Goal: Find specific page/section: Find specific page/section

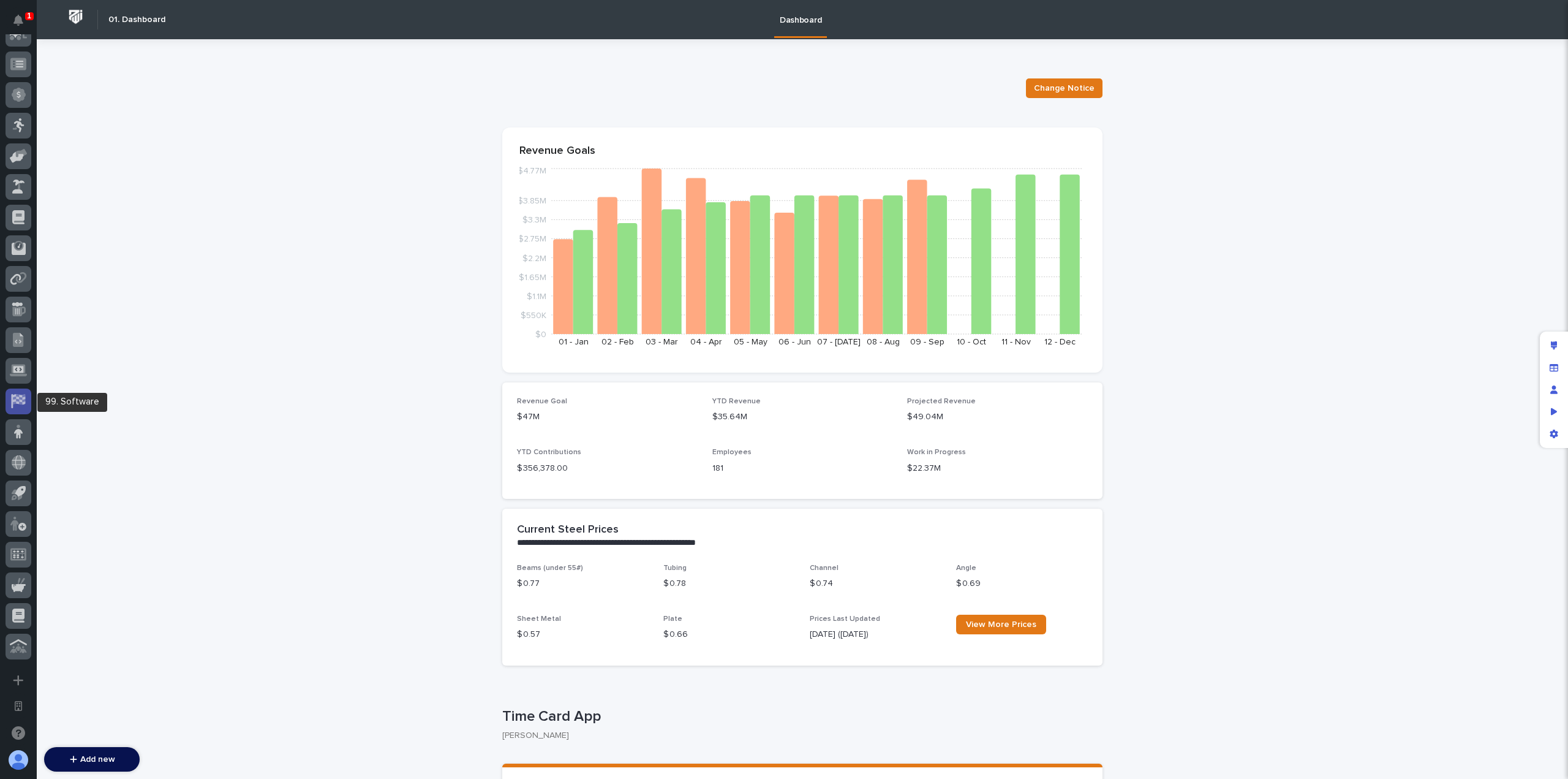
click at [26, 402] on icon at bounding box center [18, 401] width 16 height 14
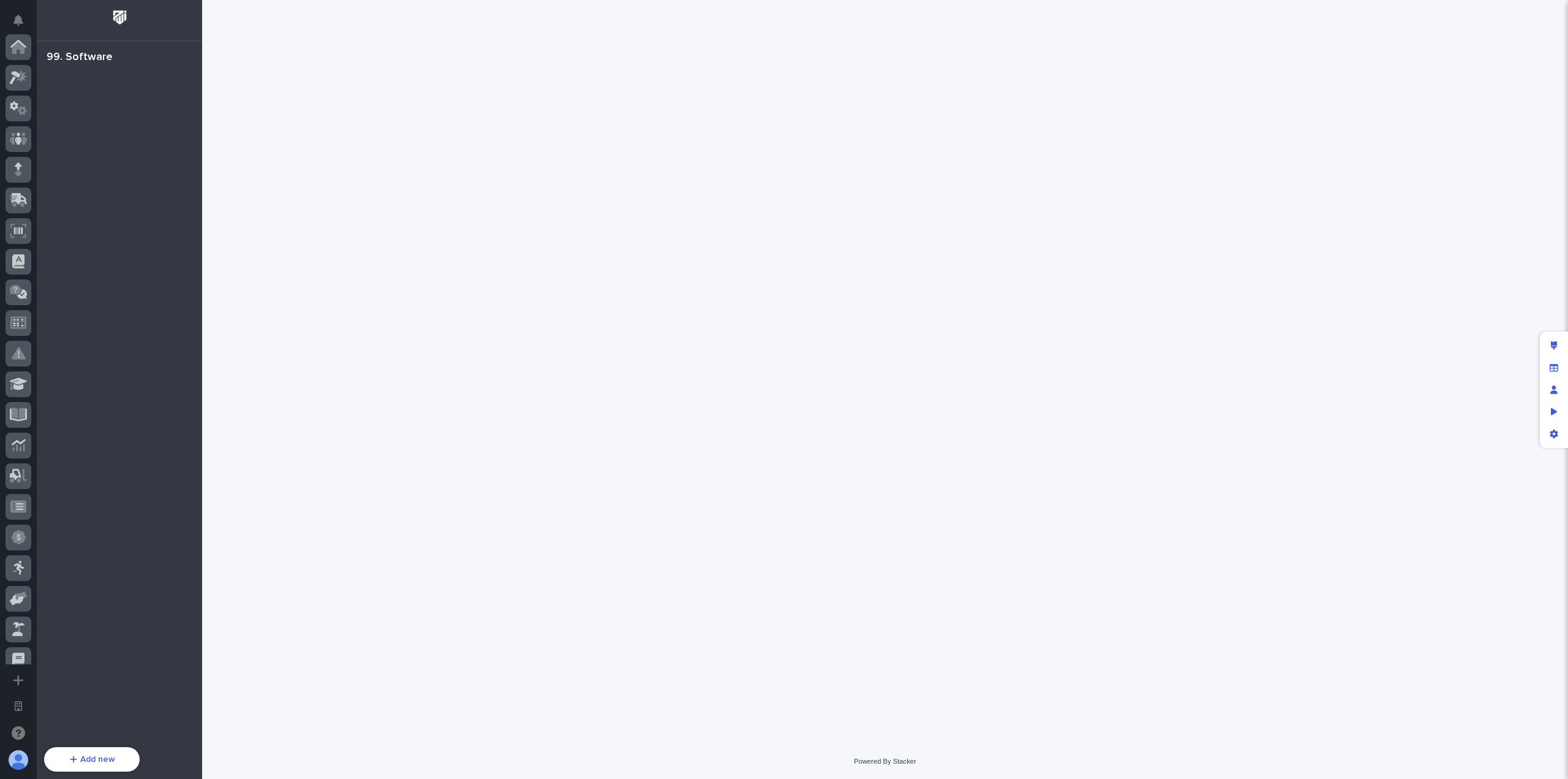
scroll to position [443, 0]
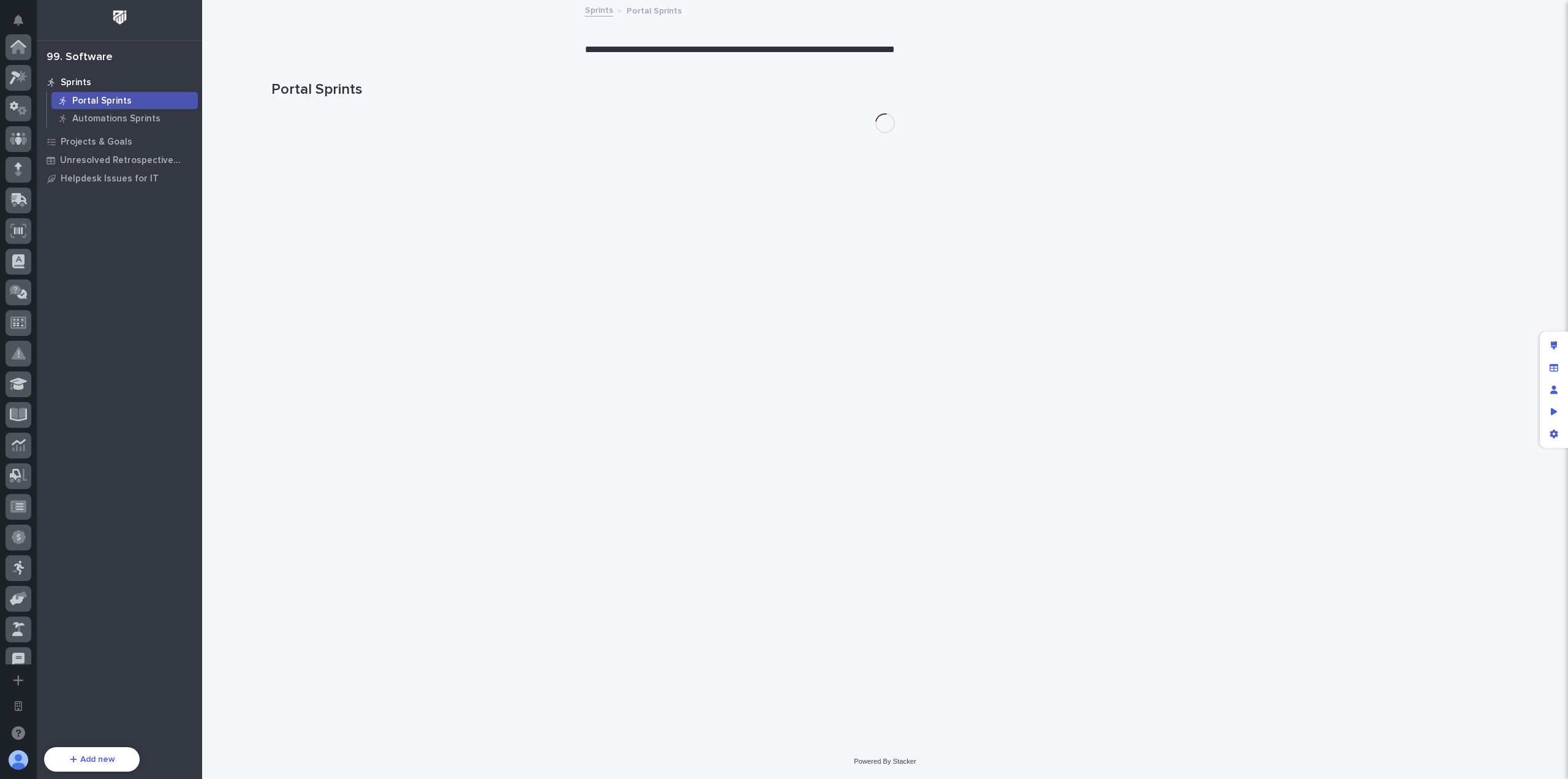
scroll to position [443, 0]
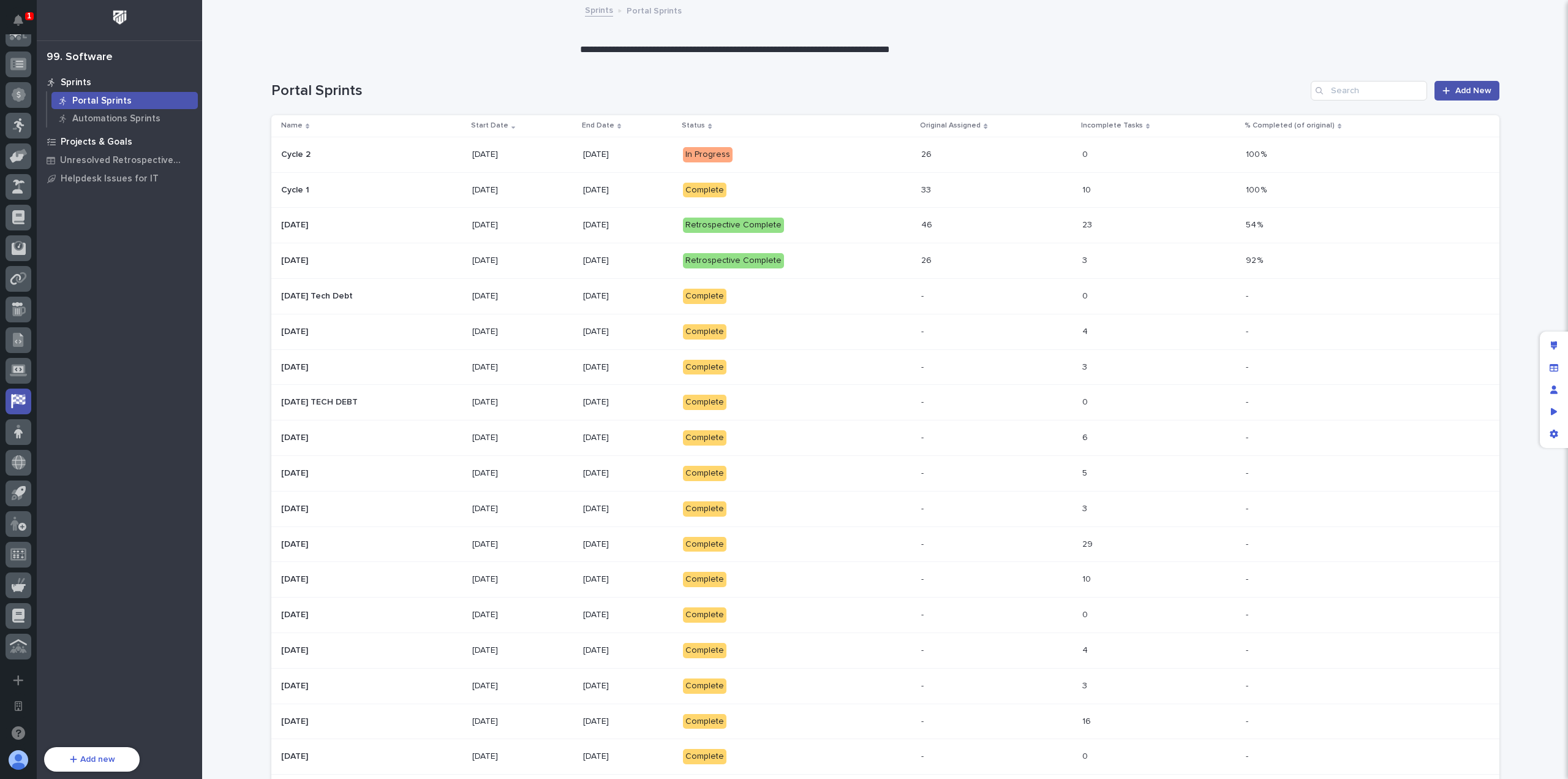
click at [136, 138] on div "Projects & Goals" at bounding box center [119, 141] width 160 height 17
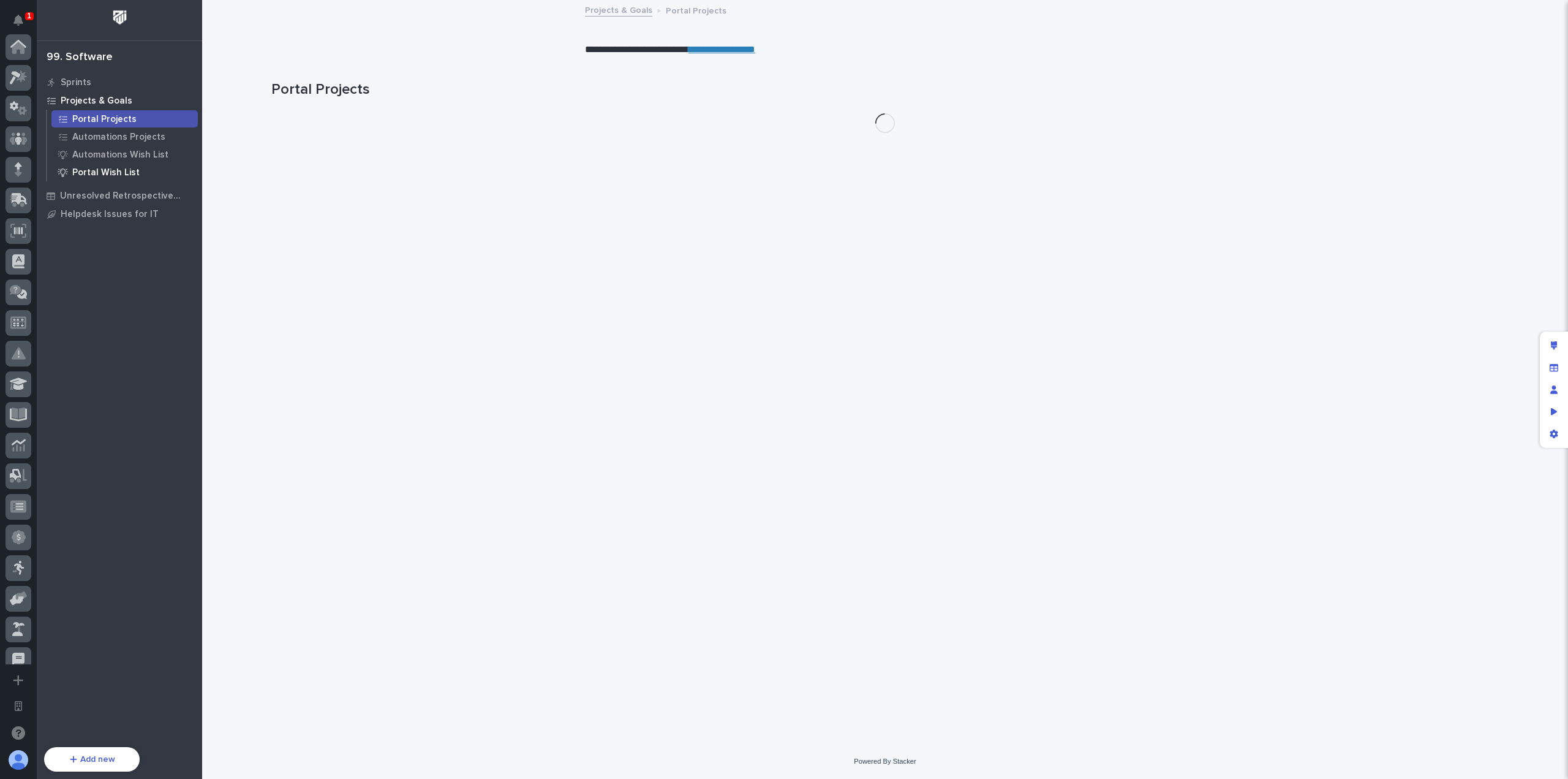
scroll to position [443, 0]
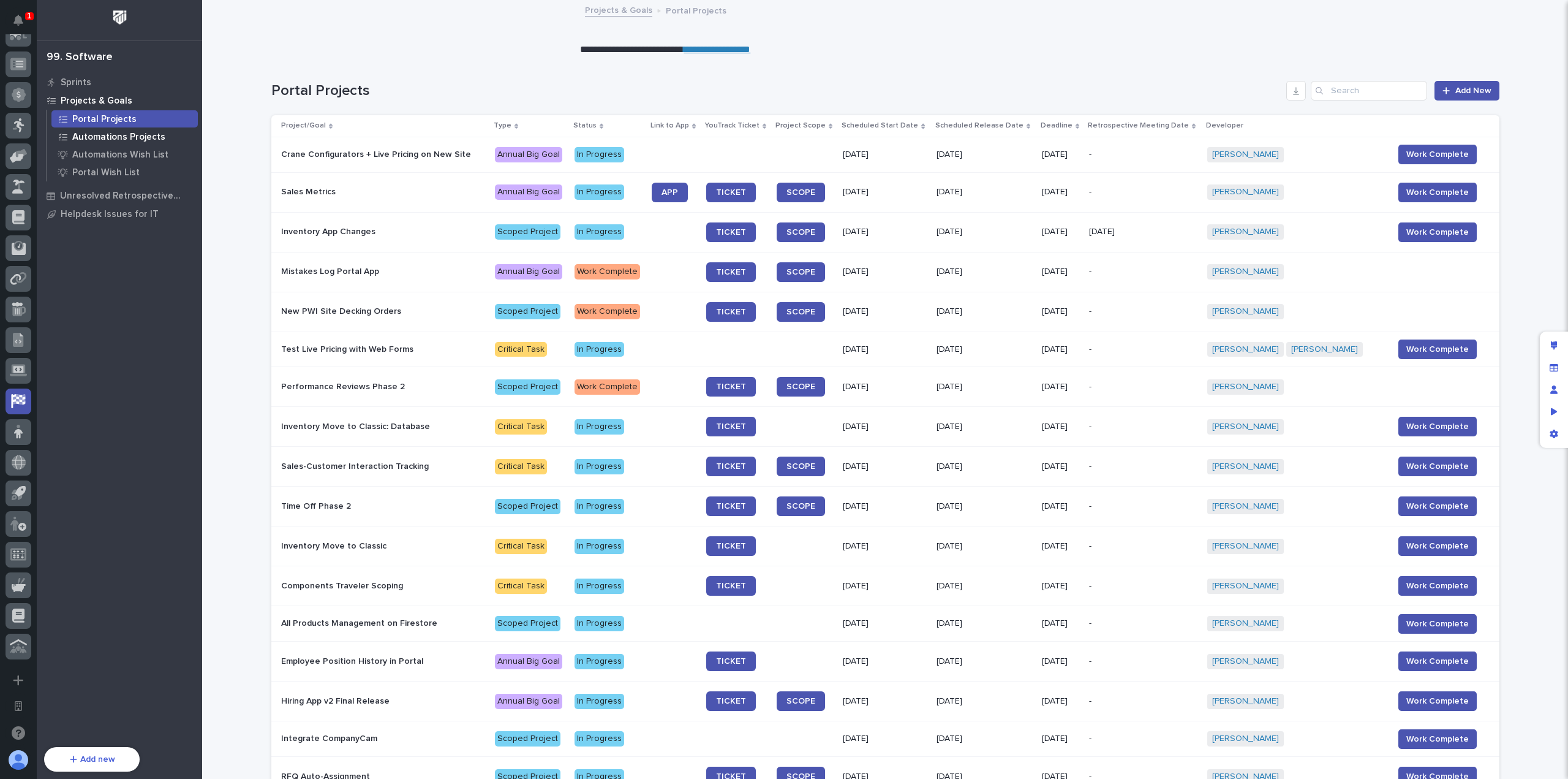
click at [138, 132] on p "Automations Projects" at bounding box center [118, 138] width 93 height 11
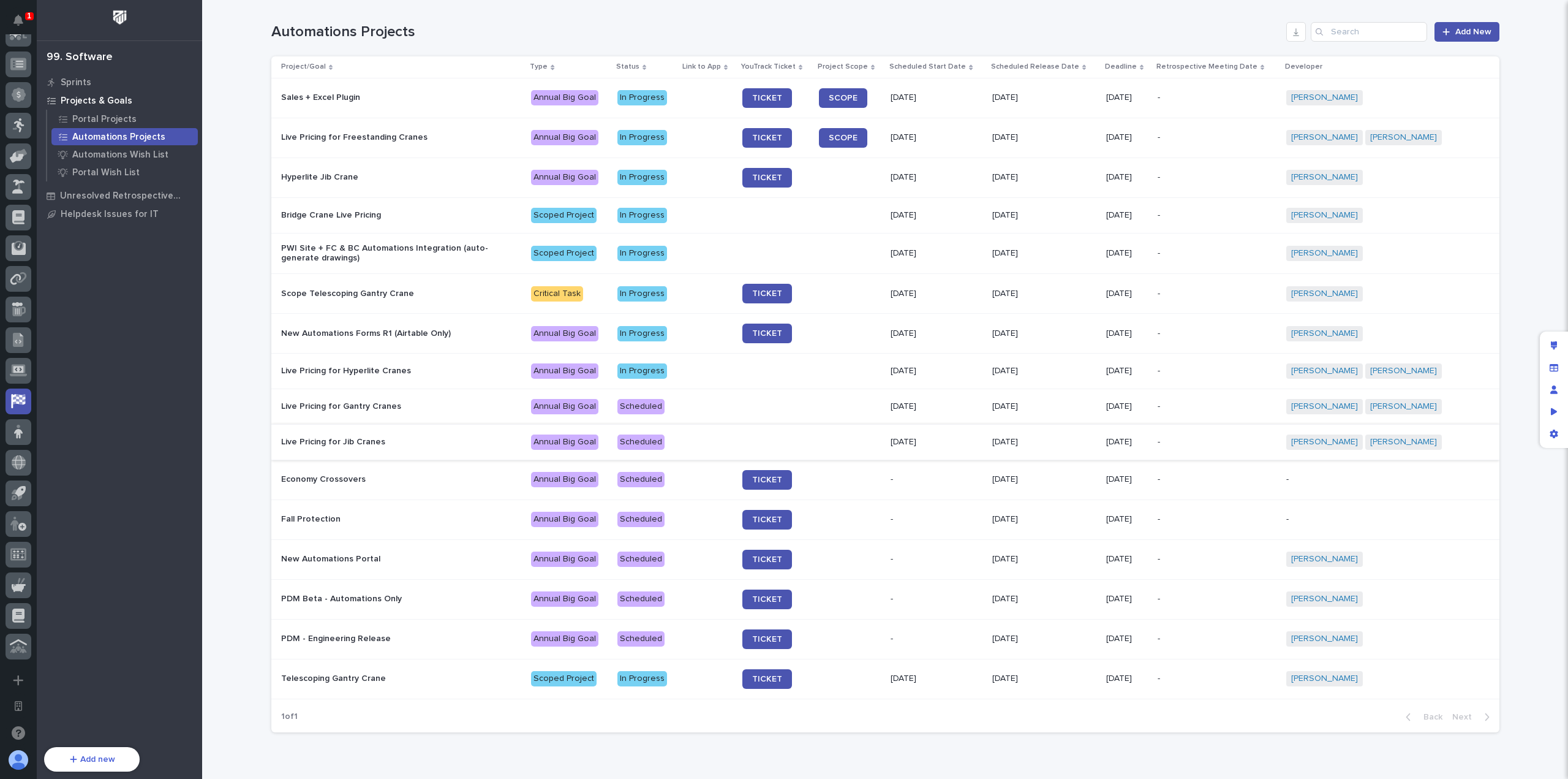
scroll to position [114, 0]
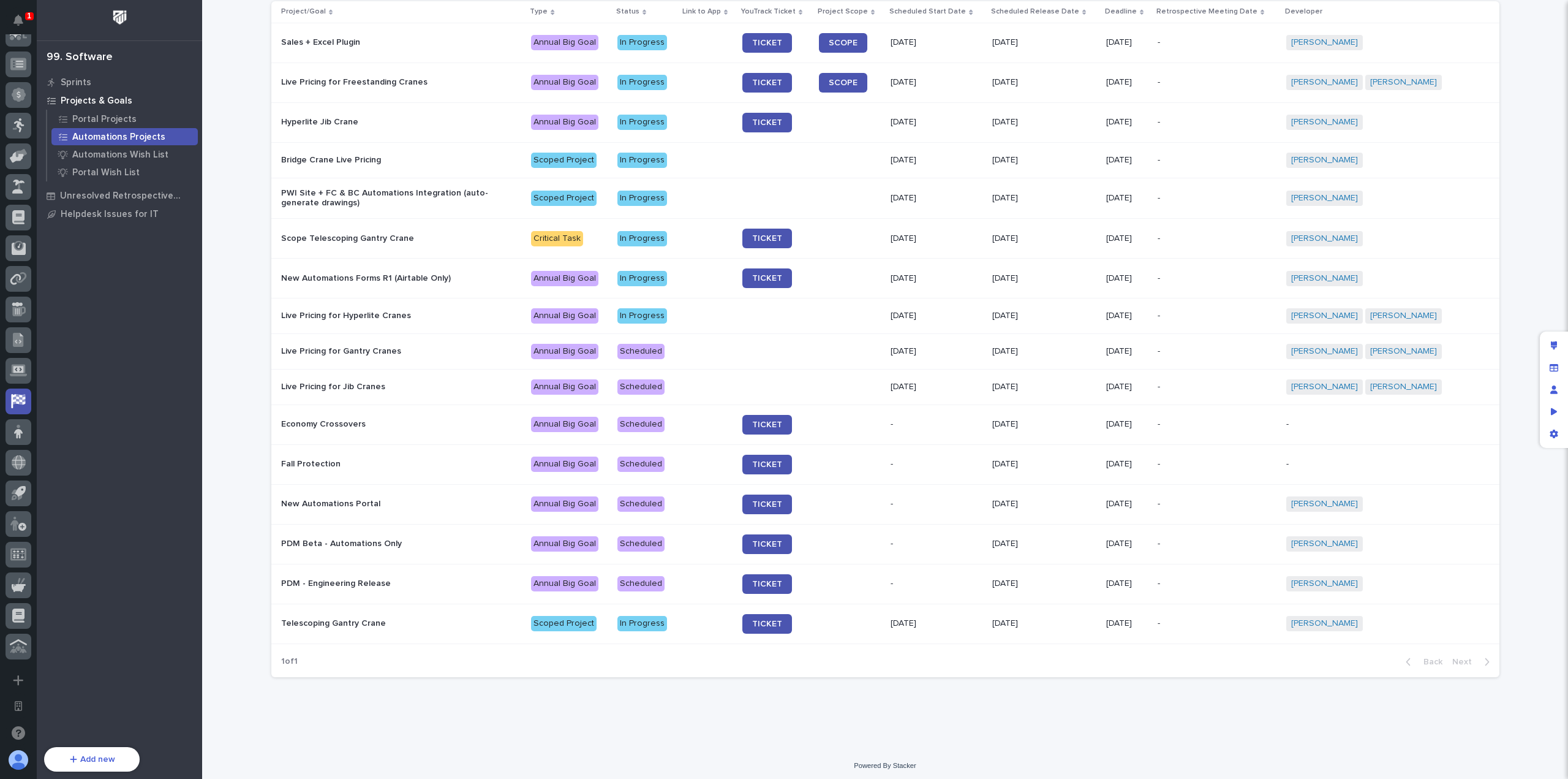
click at [416, 414] on div "Economy Crossovers" at bounding box center [401, 424] width 240 height 20
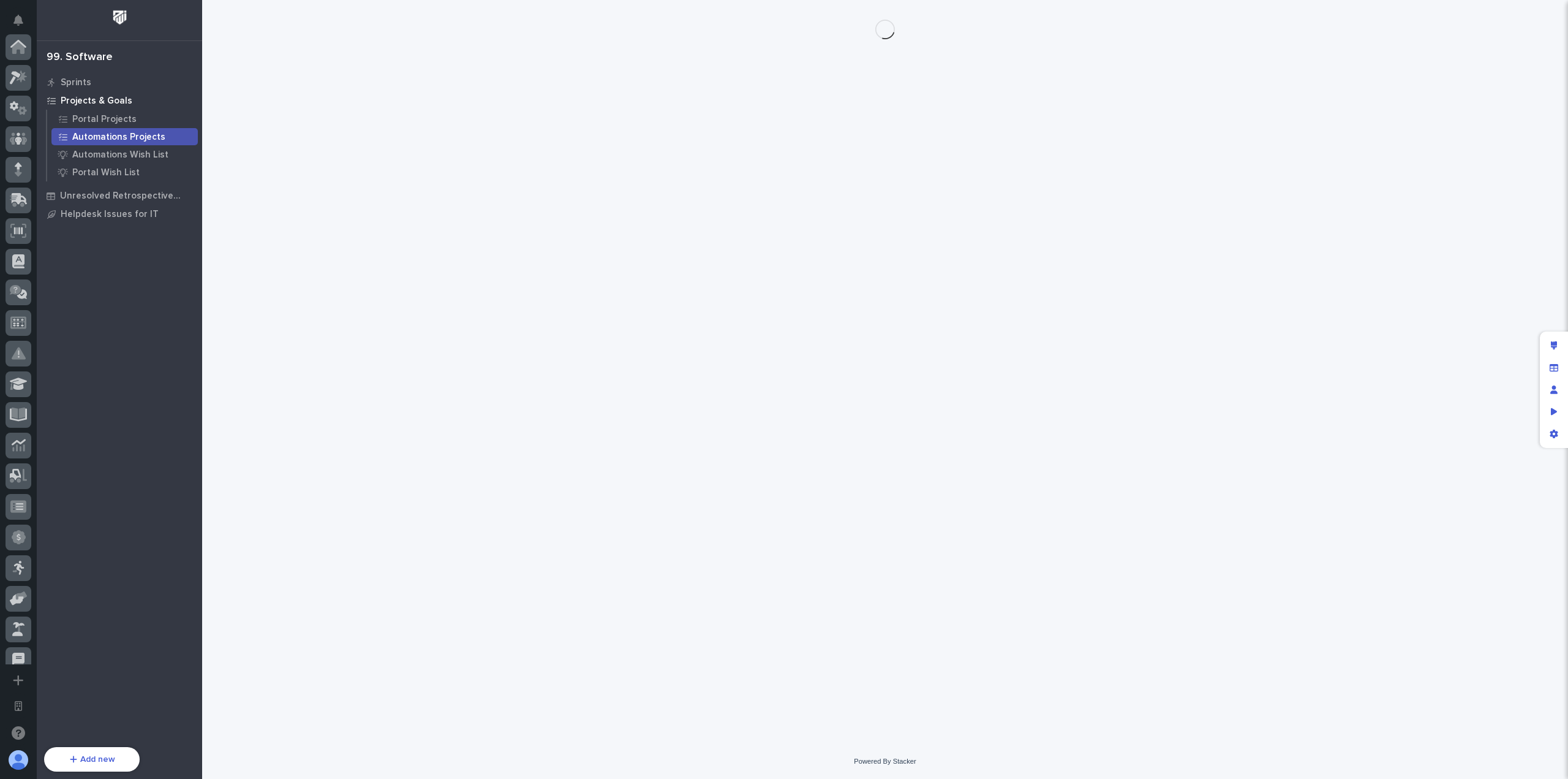
scroll to position [443, 0]
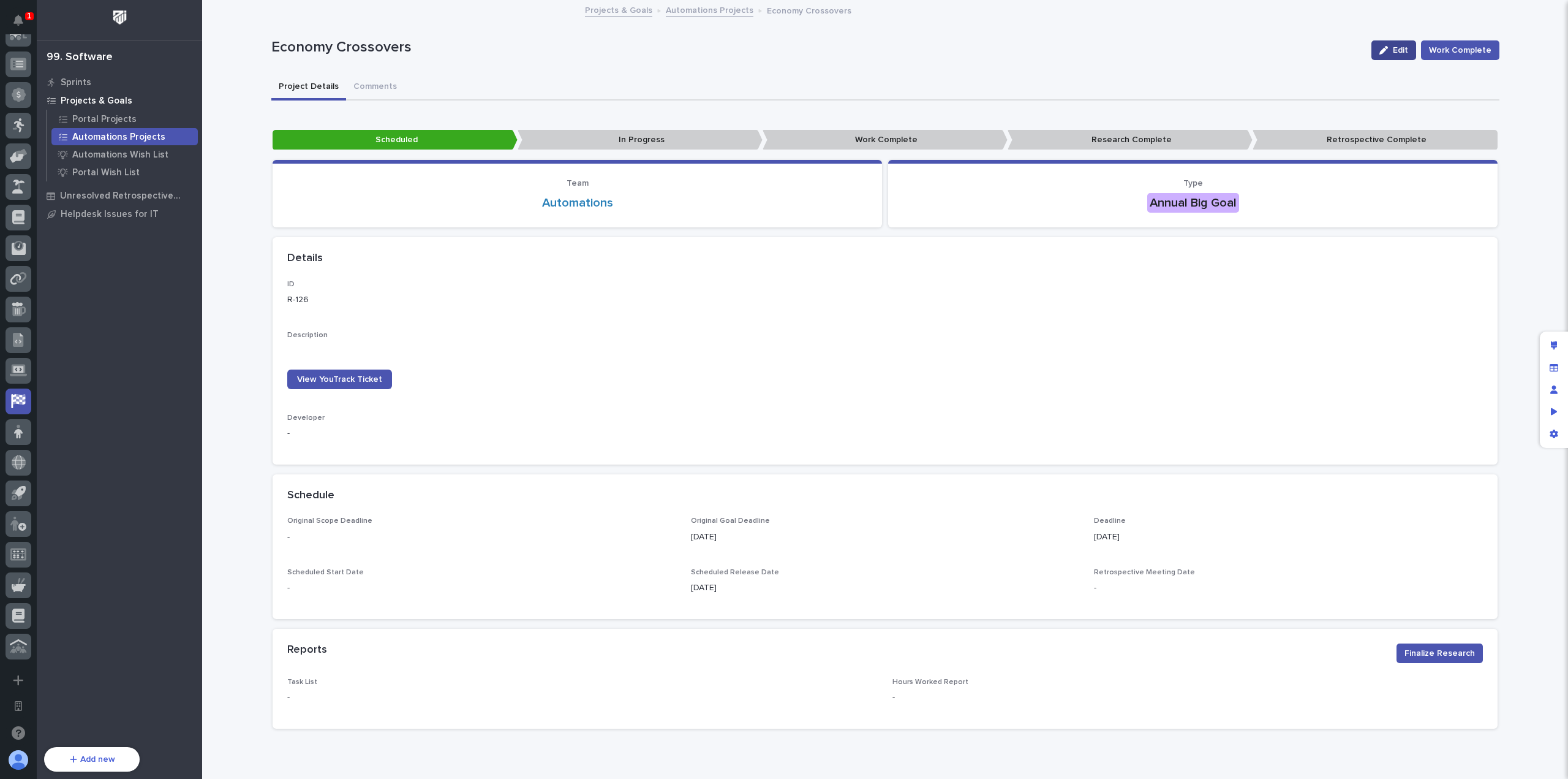
click at [1406, 55] on button "Edit" at bounding box center [1394, 50] width 45 height 20
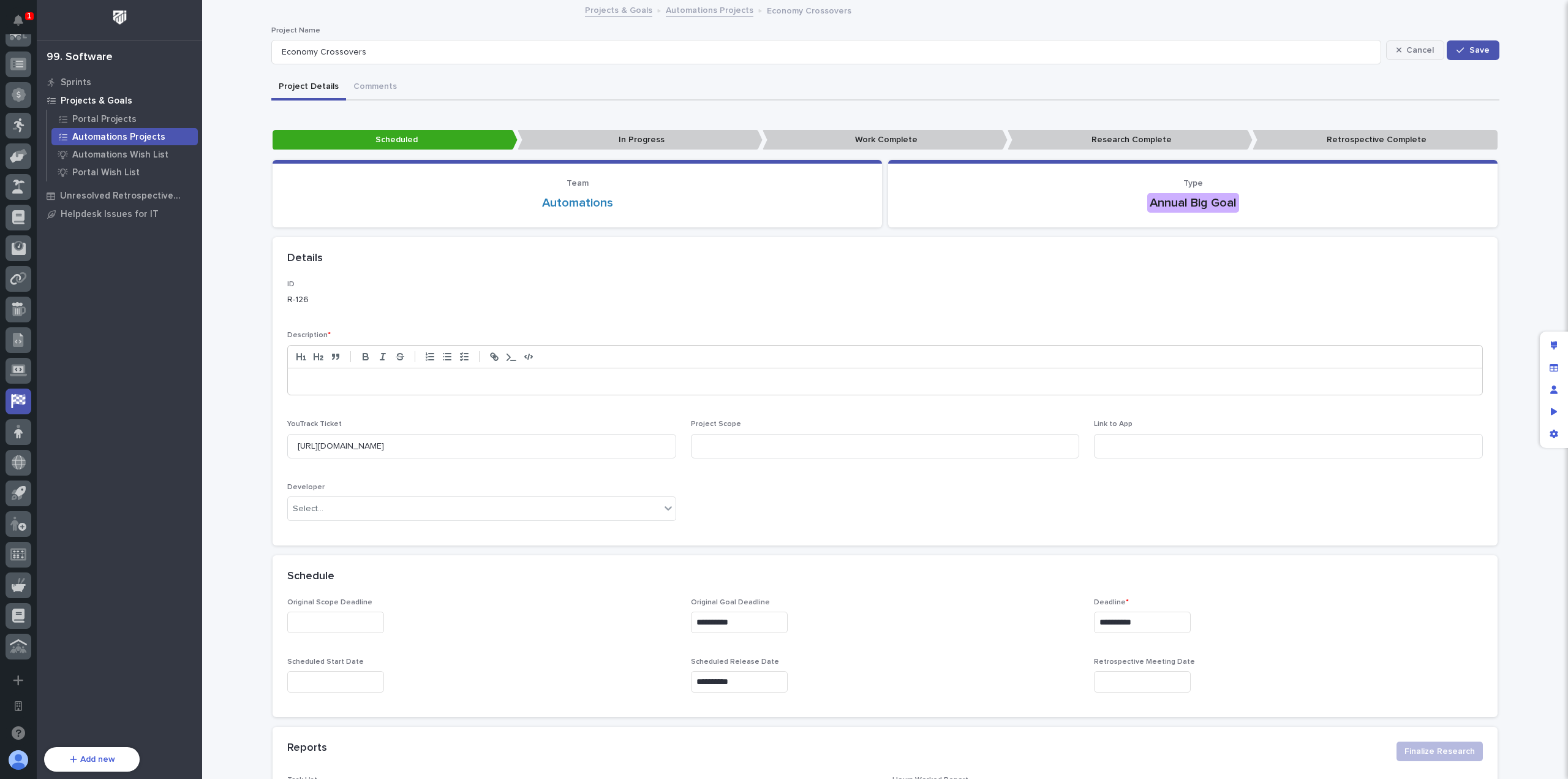
click at [1421, 51] on span "Cancel" at bounding box center [1420, 50] width 28 height 9
